Goal: Task Accomplishment & Management: Manage account settings

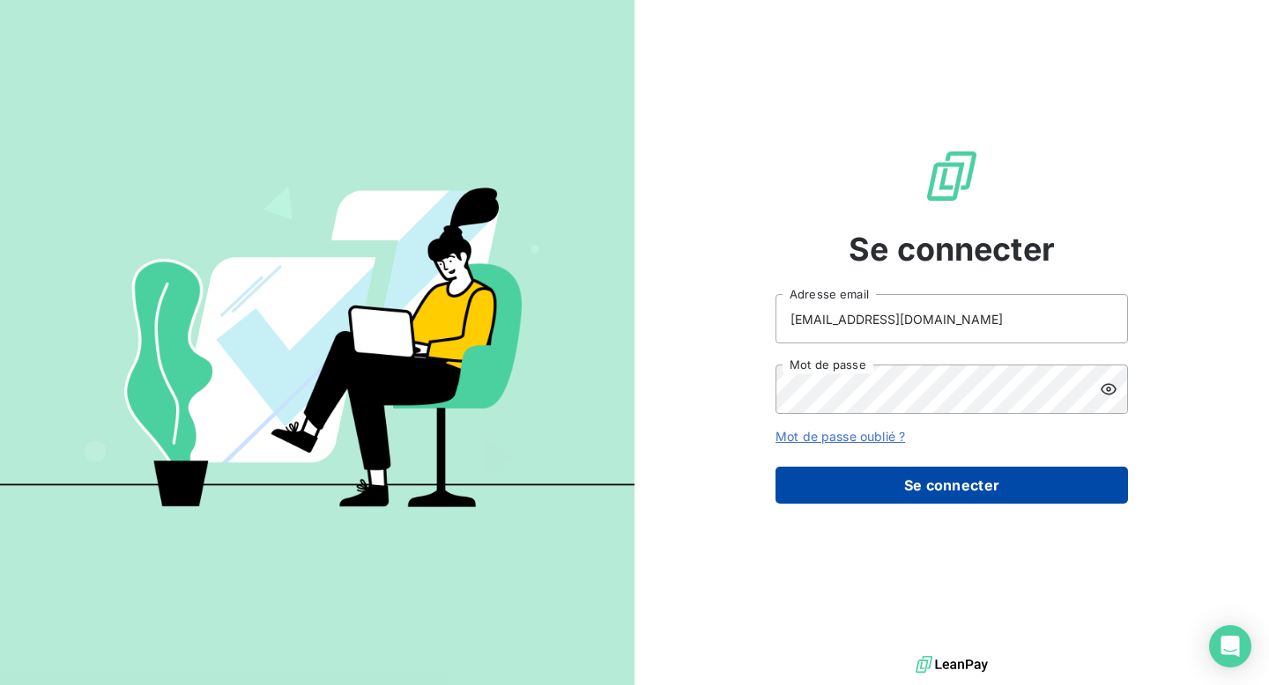
click at [842, 489] on button "Se connecter" at bounding box center [951, 485] width 352 height 37
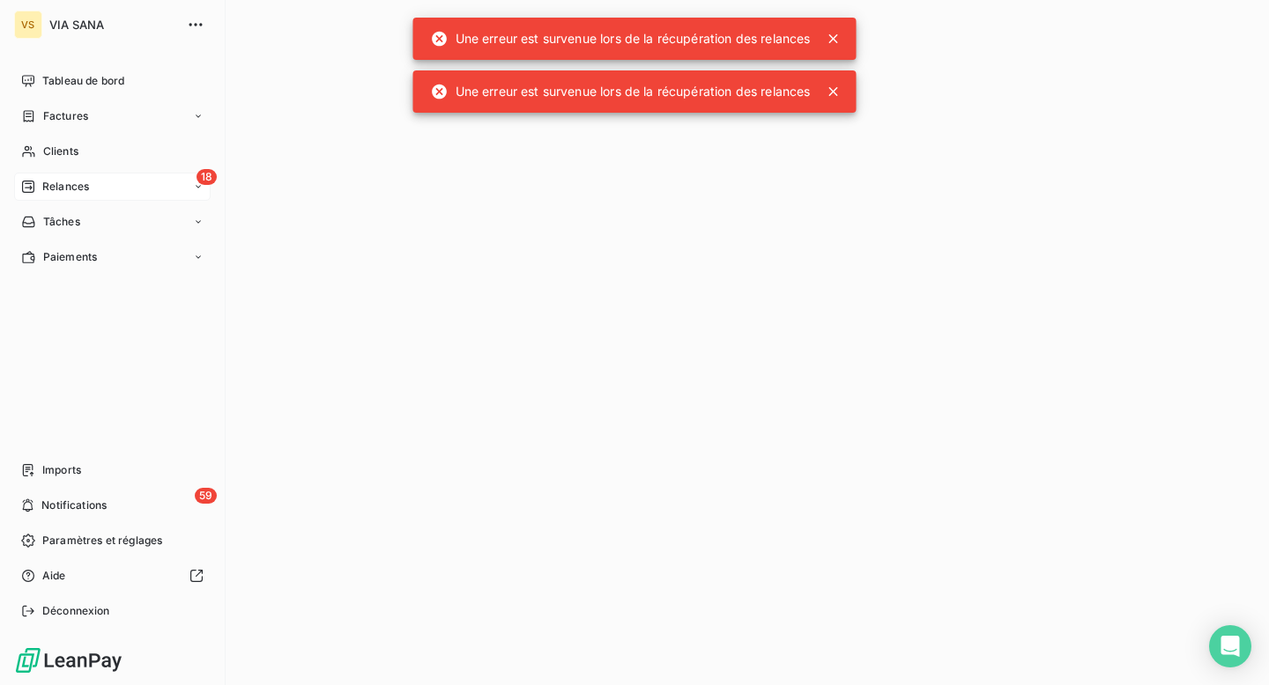
click at [55, 182] on span "Relances" at bounding box center [65, 187] width 47 height 16
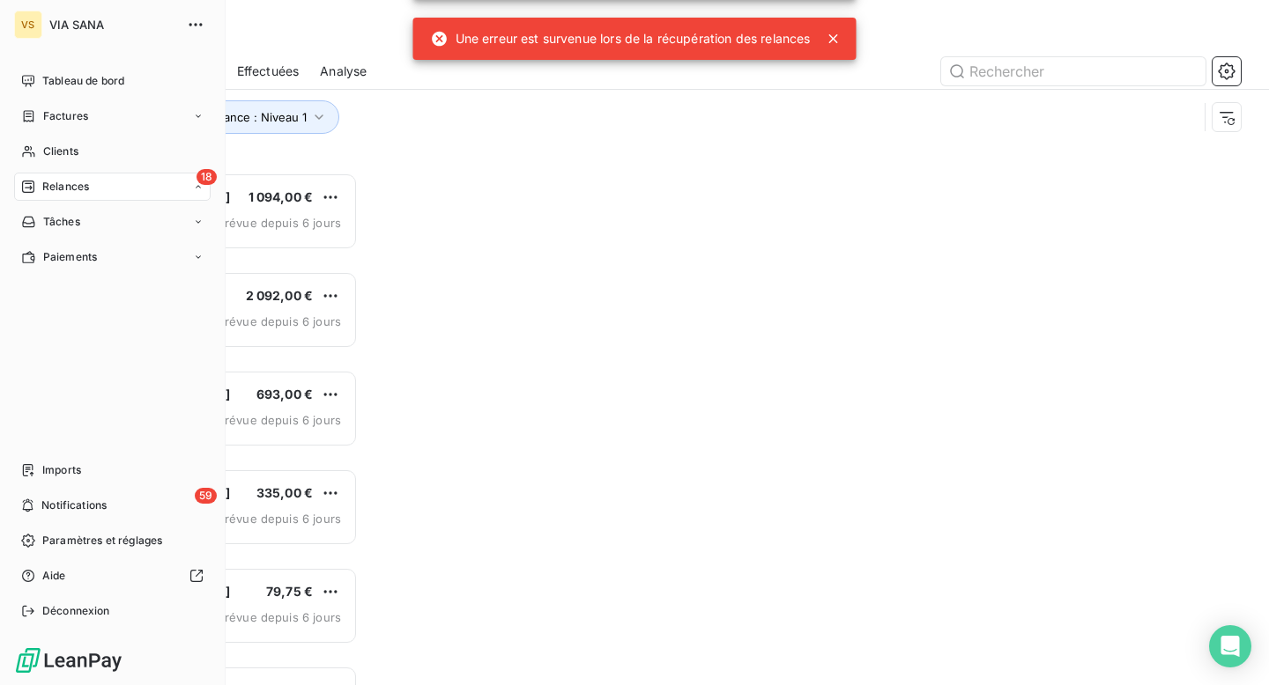
scroll to position [513, 273]
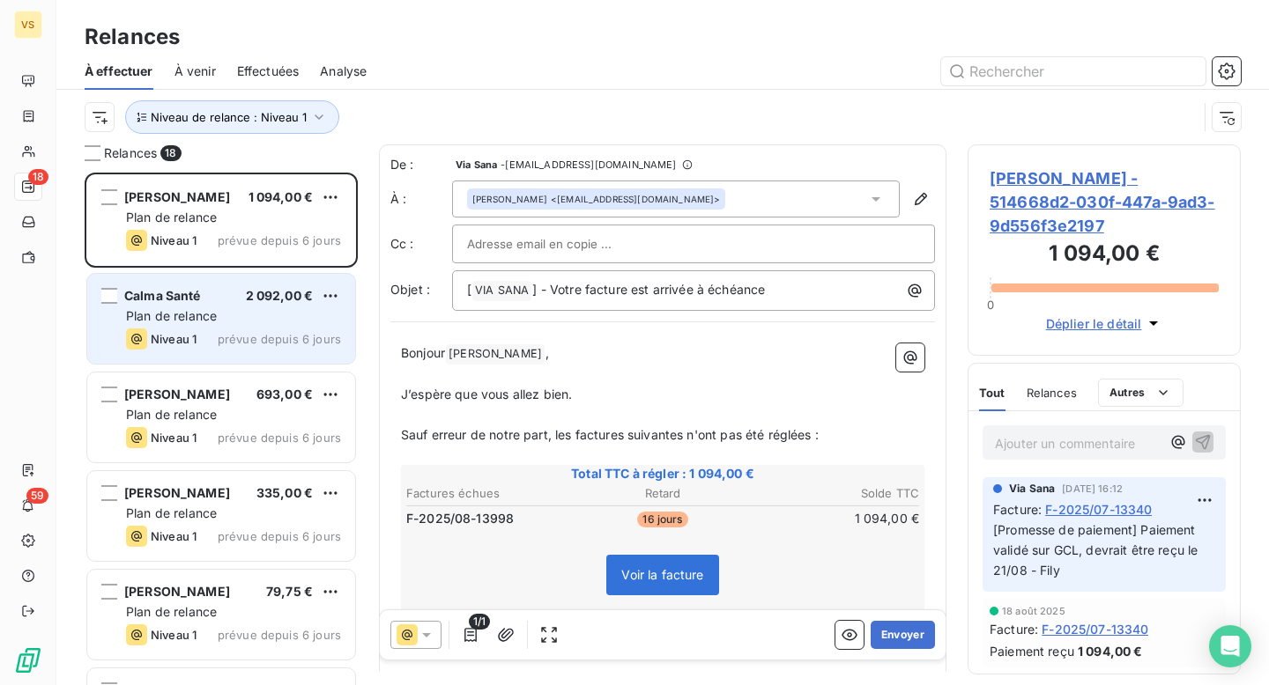
click at [237, 333] on span "prévue depuis 6 jours" at bounding box center [279, 339] width 123 height 14
